Goal: Find specific page/section: Find specific page/section

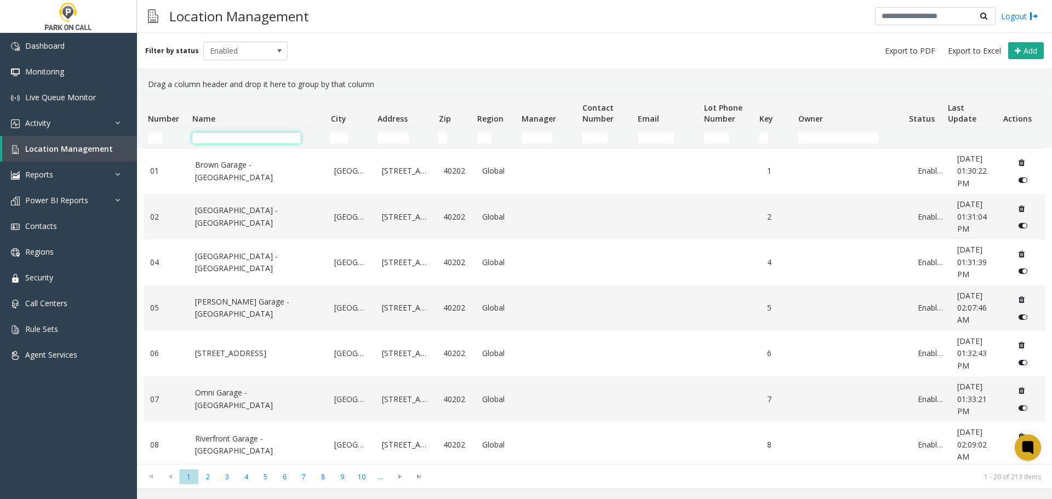
click at [250, 138] on input "Name Filter" at bounding box center [246, 138] width 109 height 11
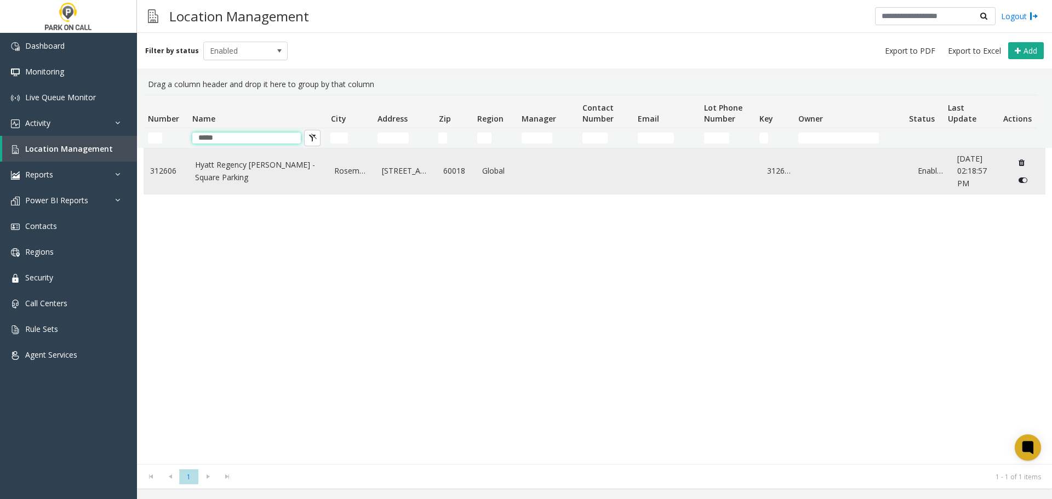
type input "*****"
click at [265, 169] on link "Hyatt Regency [PERSON_NAME] - Square Parking" at bounding box center [258, 171] width 127 height 25
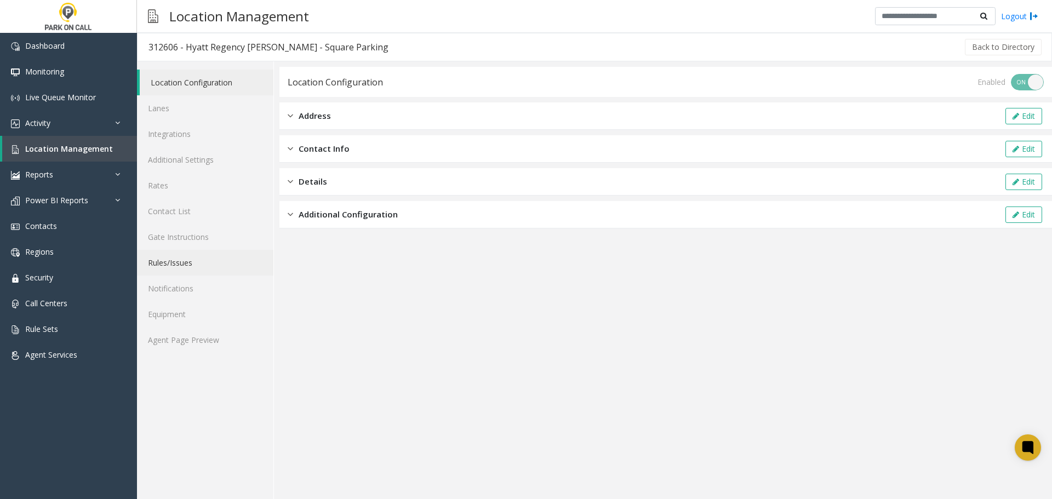
click at [192, 266] on link "Rules/Issues" at bounding box center [205, 263] width 136 height 26
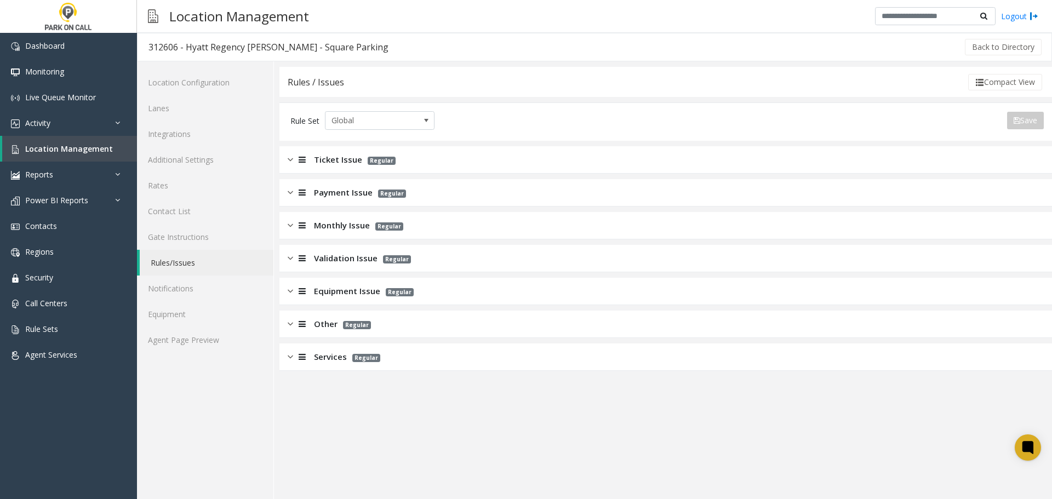
click at [411, 156] on div "Ticket Issue Regular" at bounding box center [666, 159] width 773 height 27
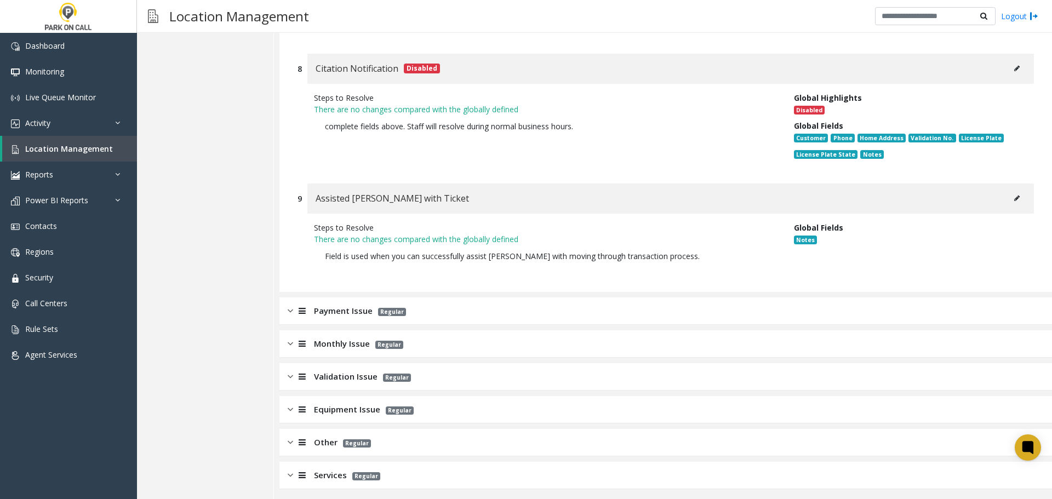
scroll to position [1387, 0]
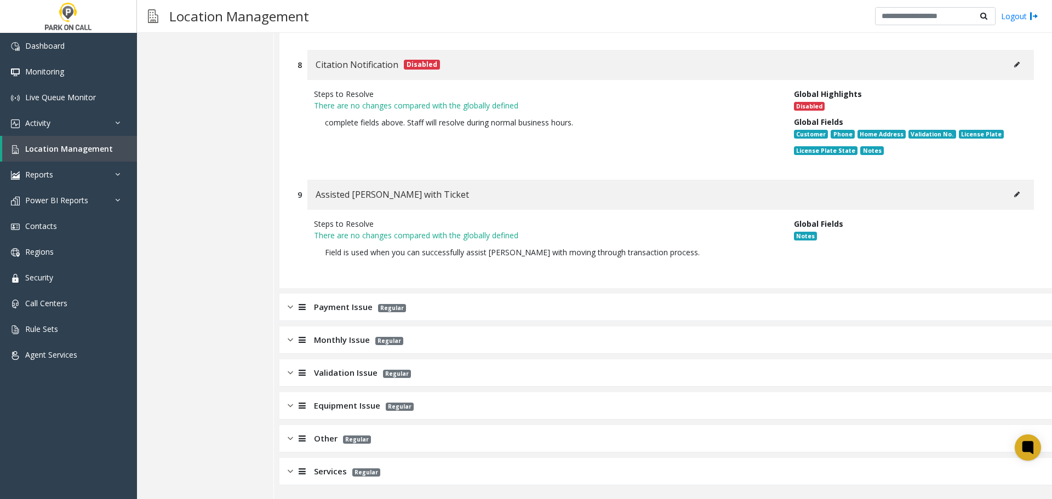
click at [494, 367] on div "Validation Issue Regular" at bounding box center [666, 373] width 773 height 27
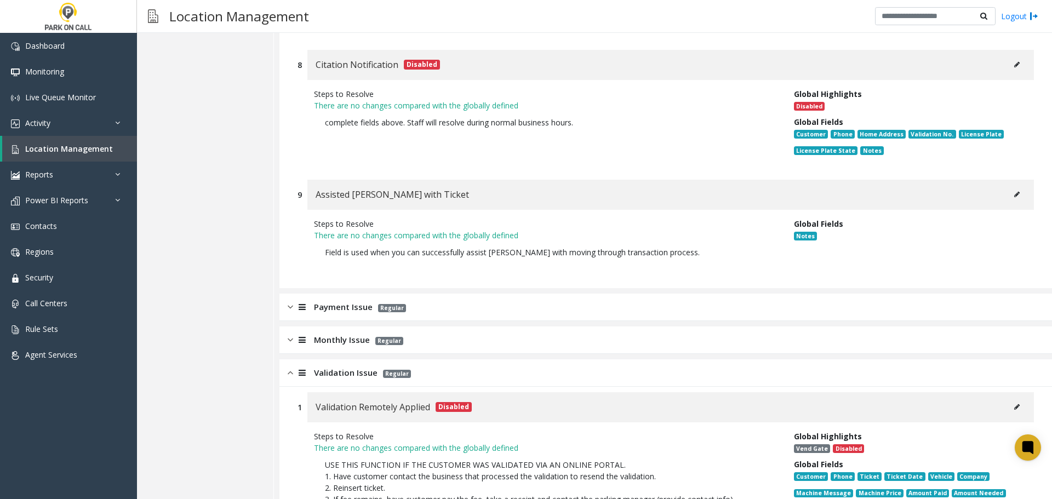
click at [499, 374] on div "Validation Issue Regular" at bounding box center [666, 373] width 773 height 27
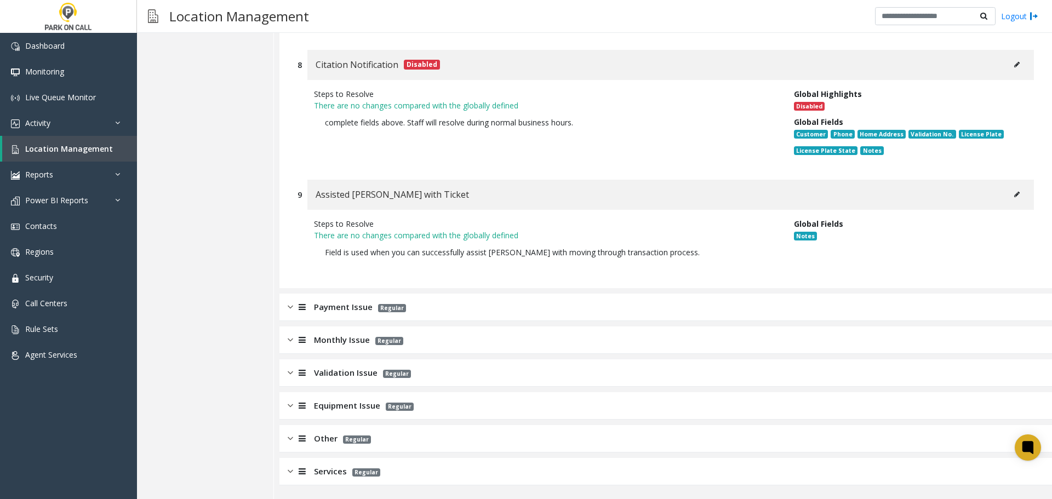
click at [499, 374] on div "Validation Issue Regular" at bounding box center [666, 373] width 773 height 27
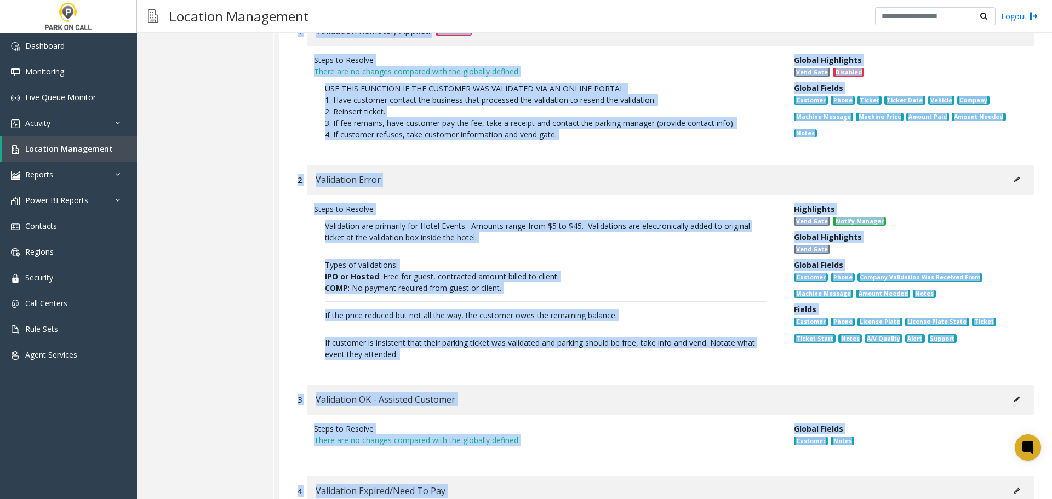
scroll to position [1771, 0]
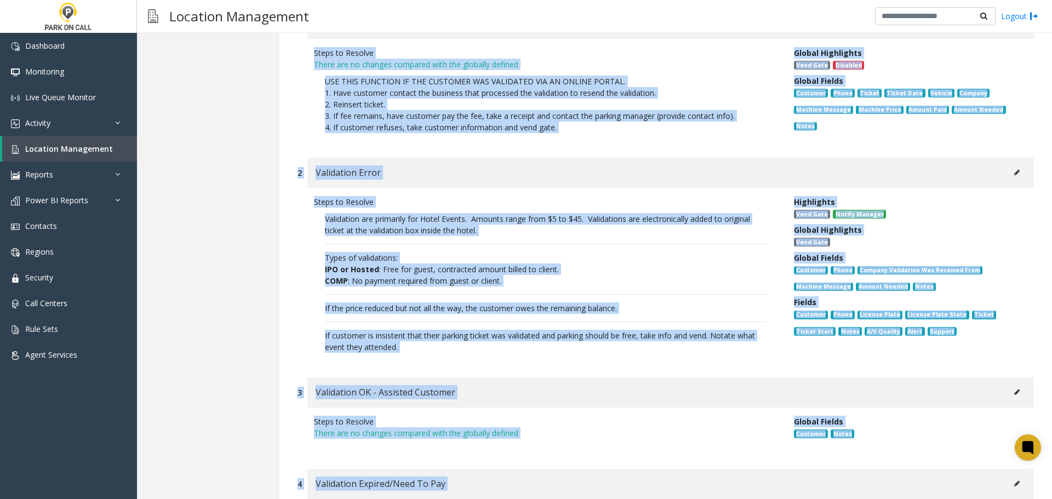
click at [546, 301] on p "Validation are primarily for Hotel Events. Amounts range from $5 to $45. Valida…" at bounding box center [546, 283] width 464 height 151
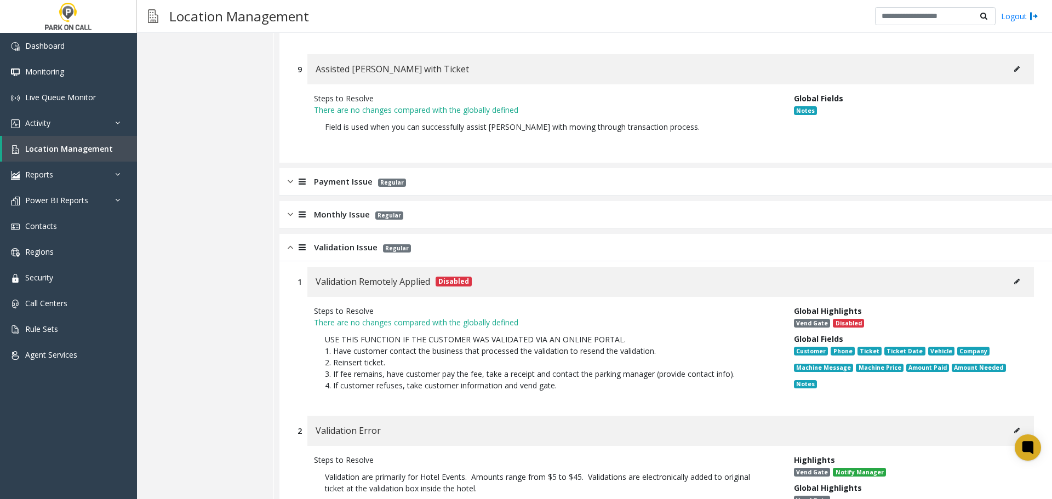
scroll to position [1333, 0]
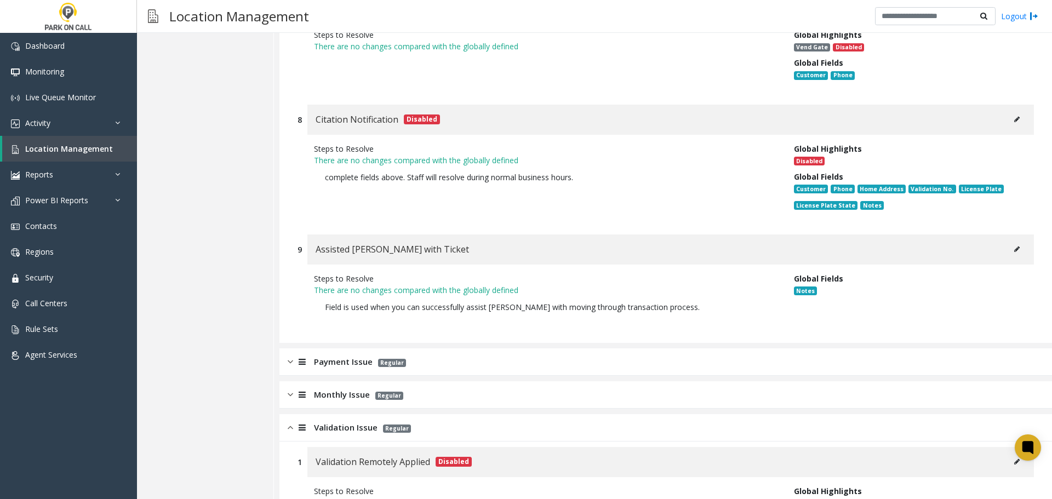
click at [454, 422] on div "Validation Issue Regular" at bounding box center [666, 427] width 773 height 27
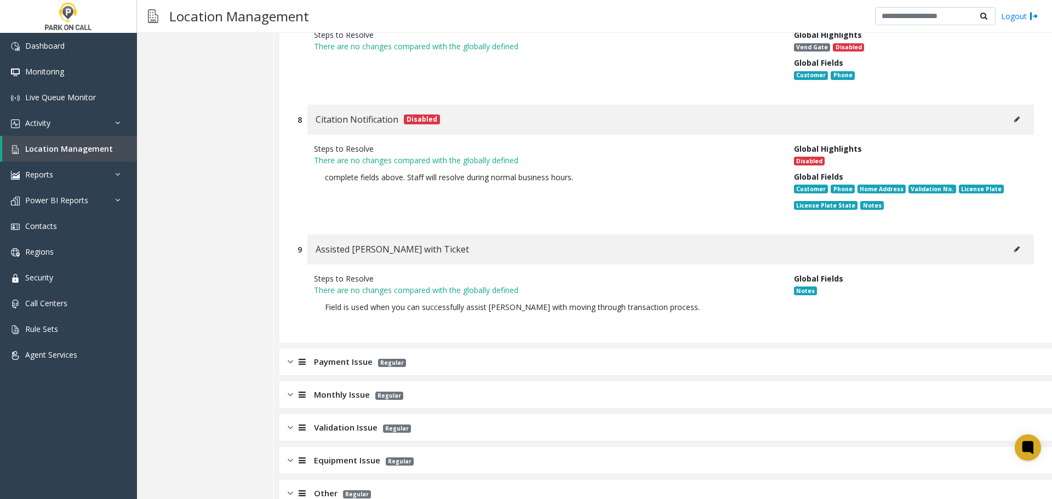
click at [448, 405] on div "Monthly Issue Regular" at bounding box center [666, 395] width 773 height 27
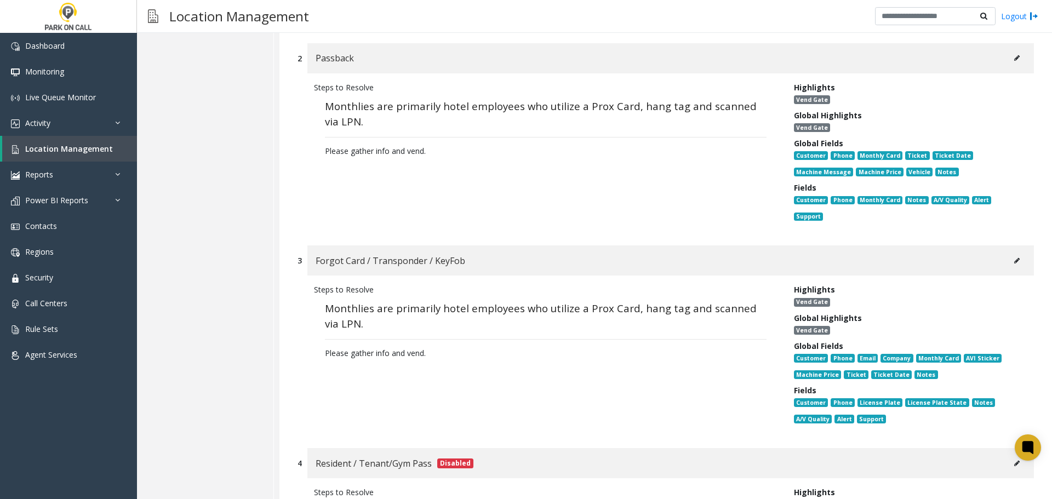
scroll to position [1881, 0]
